Goal: Information Seeking & Learning: Learn about a topic

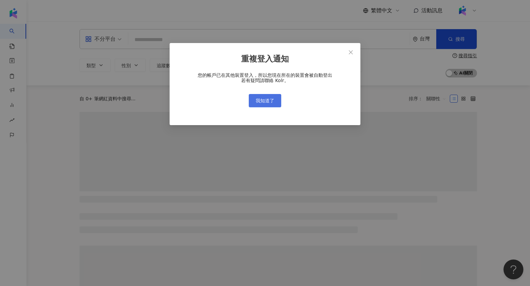
click at [257, 102] on span "我知道了" at bounding box center [265, 100] width 19 height 5
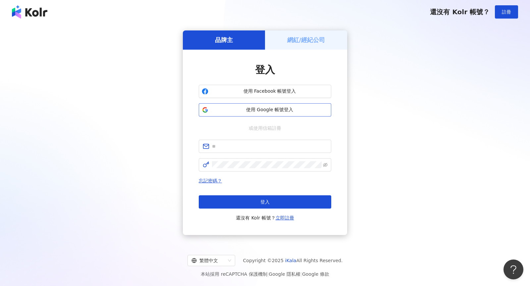
click at [255, 116] on button "使用 Google 帳號登入" at bounding box center [265, 109] width 133 height 13
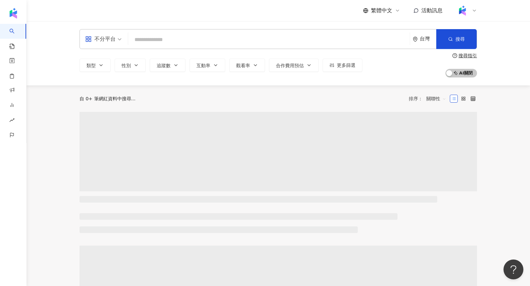
click at [474, 13] on icon at bounding box center [474, 10] width 5 height 5
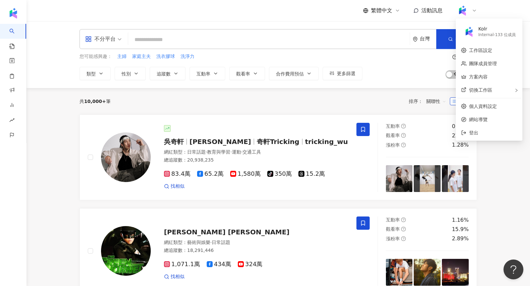
click at [199, 106] on div "共 10,000+ 筆 排序： 關聯性" at bounding box center [279, 101] width 398 height 27
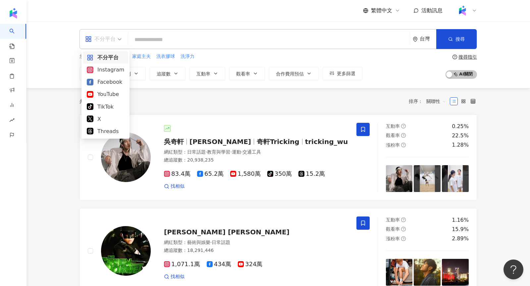
click at [103, 34] on div "不分平台" at bounding box center [100, 39] width 30 height 11
click at [109, 69] on div "Instagram" at bounding box center [105, 70] width 37 height 8
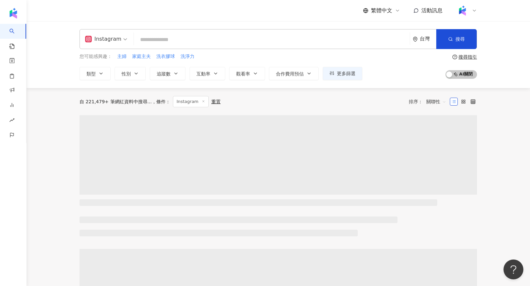
click at [115, 42] on div "Instagram" at bounding box center [103, 39] width 36 height 11
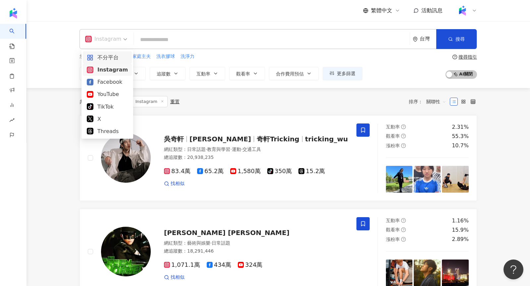
click at [113, 54] on div "不分平台" at bounding box center [107, 57] width 41 height 8
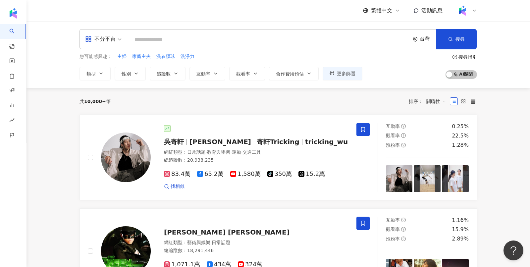
click at [117, 38] on span "不分平台" at bounding box center [103, 39] width 36 height 11
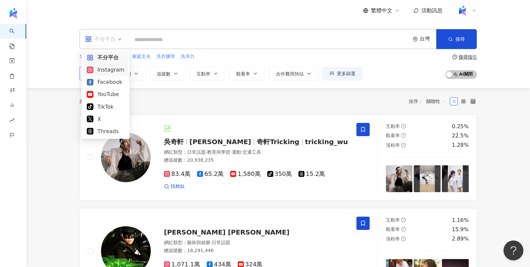
click at [110, 71] on div "Instagram" at bounding box center [105, 70] width 37 height 8
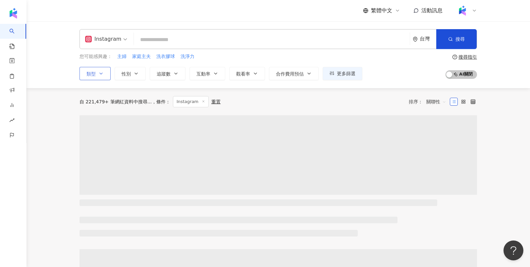
click at [101, 73] on icon "button" at bounding box center [101, 73] width 3 height 1
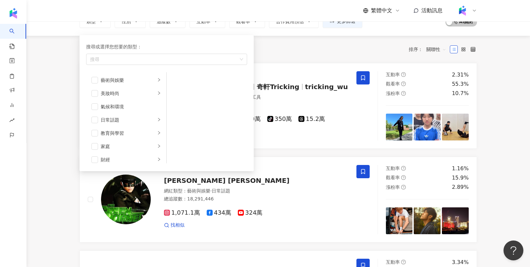
scroll to position [51, 0]
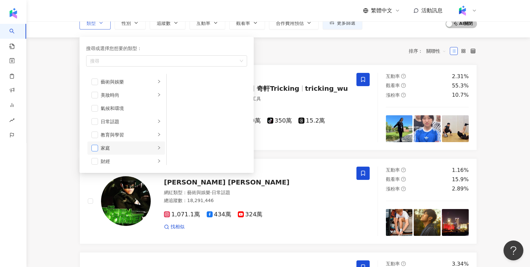
click at [95, 147] on span "button" at bounding box center [94, 148] width 7 height 7
click at [93, 94] on span "button" at bounding box center [94, 92] width 7 height 7
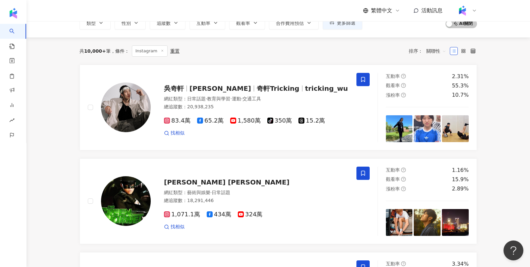
scroll to position [0, 0]
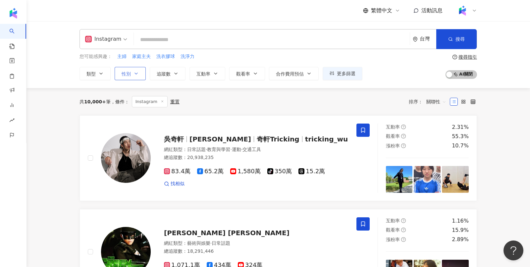
click at [135, 73] on icon "button" at bounding box center [136, 73] width 3 height 1
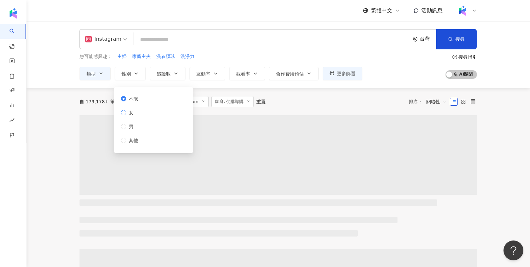
click at [128, 115] on span "女" at bounding box center [131, 112] width 10 height 7
click at [308, 104] on div "自 179,178+ 筆網紅資料中搜尋... 條件 ： Instagram 家庭, 促購導購 重置 排序： 關聯性" at bounding box center [279, 101] width 398 height 11
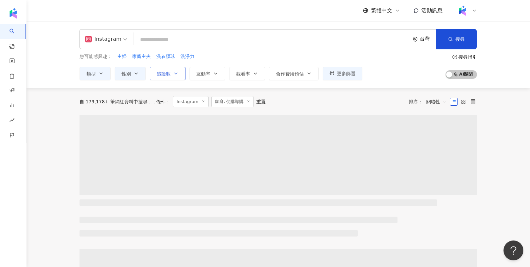
click at [162, 76] on span "追蹤數" at bounding box center [164, 73] width 14 height 5
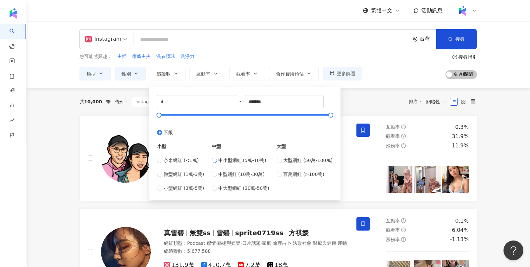
click at [247, 160] on span "中小型網紅 (5萬-10萬)" at bounding box center [242, 160] width 48 height 7
type input "*****"
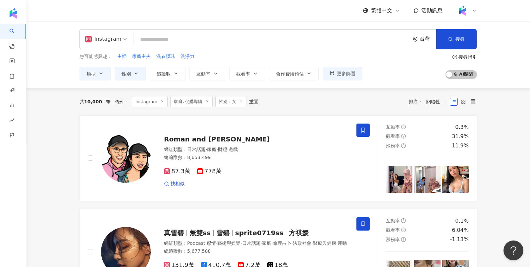
click at [409, 69] on div "您可能感興趣： 主婦 家庭主夫 洗衣膠球 洗淨力 類型 性別 追蹤數 互動率 觀看率 合作費用預估 更多篩選 不限 女 男 其他 ***** - ***** …" at bounding box center [279, 66] width 398 height 27
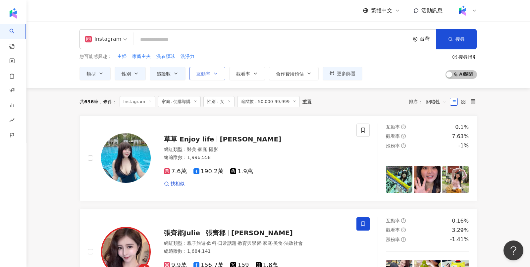
click at [199, 77] on button "互動率" at bounding box center [208, 73] width 36 height 13
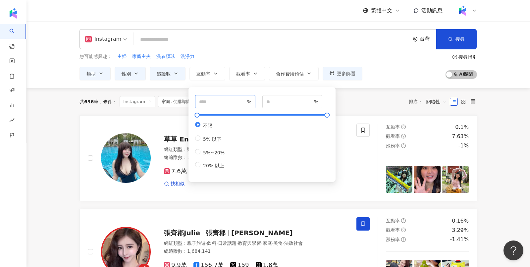
click at [211, 106] on span "%" at bounding box center [225, 101] width 60 height 13
type input "***"
click at [401, 80] on div "Instagram 台灣 搜尋 您可能感興趣： 主婦 家庭主夫 洗衣膠球 洗淨力 類型 性別 追蹤數 互動率 觀看率 合作費用預估 更多篩選 不限 女 男 其…" at bounding box center [279, 54] width 504 height 67
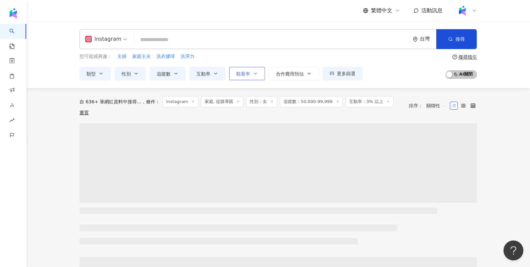
click at [251, 70] on button "觀看率" at bounding box center [247, 73] width 36 height 13
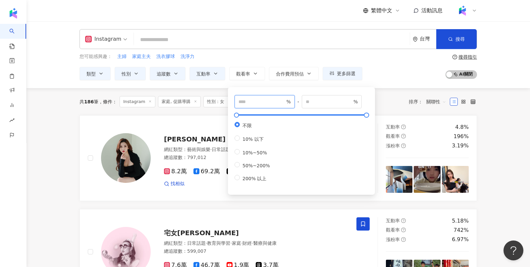
click at [266, 101] on input "number" at bounding box center [262, 101] width 46 height 7
type input "**"
click at [388, 79] on div "您可能感興趣： 主婦 家庭主夫 洗衣膠球 洗淨力 類型 性別 追蹤數 互動率 觀看率 合作費用預估 更多篩選 不限 女 男 其他 ***** - ***** …" at bounding box center [279, 66] width 398 height 27
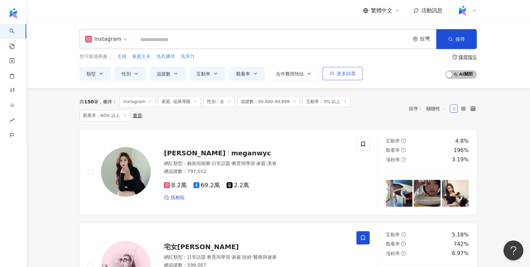
click at [343, 76] on span "更多篩選" at bounding box center [346, 73] width 19 height 5
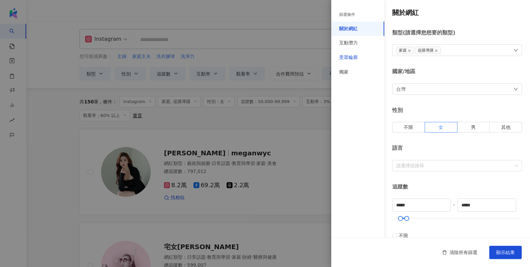
click at [347, 56] on div "受眾輪廓" at bounding box center [348, 57] width 19 height 7
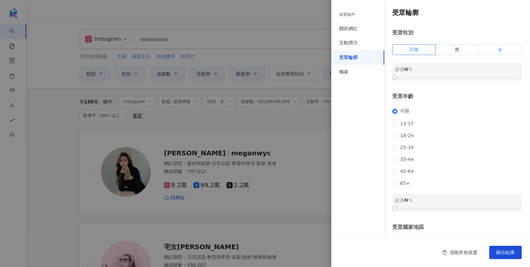
click at [497, 45] on label "女" at bounding box center [500, 49] width 43 height 11
drag, startPoint x: 394, startPoint y: 75, endPoint x: 447, endPoint y: 76, distance: 53.0
click at [447, 77] on div at bounding box center [449, 78] width 4 height 4
click at [399, 149] on span "25-34" at bounding box center [407, 147] width 19 height 5
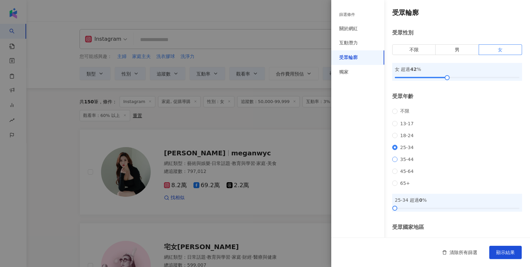
click at [400, 162] on span "35-44" at bounding box center [407, 159] width 19 height 5
drag, startPoint x: 396, startPoint y: 210, endPoint x: 433, endPoint y: 210, distance: 36.4
click at [433, 210] on div at bounding box center [431, 208] width 4 height 4
click at [273, 134] on div at bounding box center [265, 133] width 530 height 267
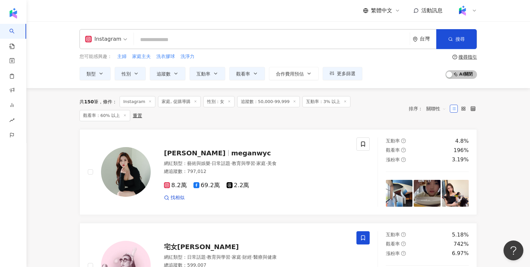
click at [173, 41] on input "search" at bounding box center [272, 39] width 271 height 13
